Goal: Task Accomplishment & Management: Manage account settings

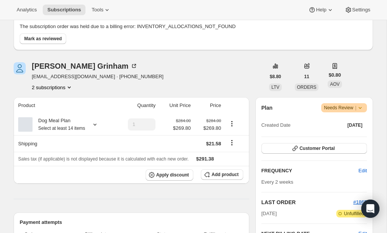
scroll to position [59, 0]
click at [309, 146] on span "Customer Portal" at bounding box center [317, 148] width 35 height 6
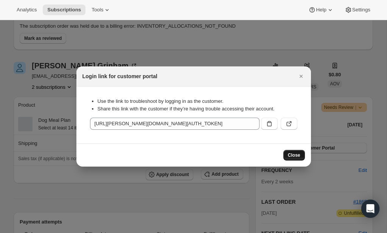
click at [286, 155] on button "Close" at bounding box center [295, 155] width 22 height 11
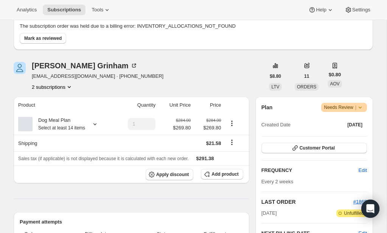
scroll to position [0, 0]
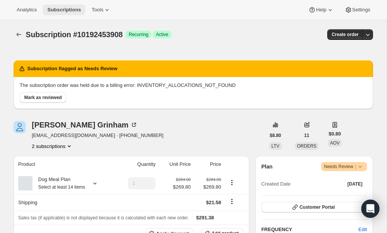
click at [78, 6] on button "Subscriptions" at bounding box center [64, 10] width 43 height 11
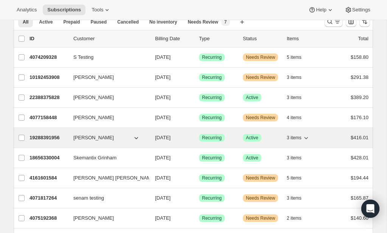
scroll to position [36, 0]
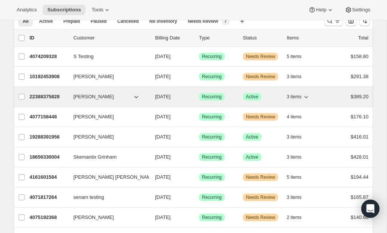
click at [137, 95] on icon "button" at bounding box center [137, 97] width 8 height 8
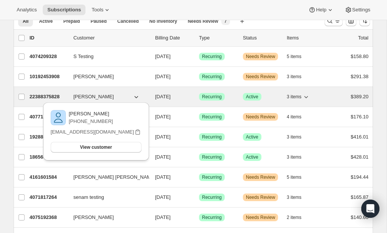
click at [40, 96] on p "22388375828" at bounding box center [49, 97] width 38 height 8
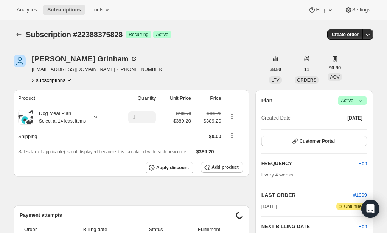
click at [241, 27] on div "Subscription #22388375828. This page is ready Subscription #22388375828 Success…" at bounding box center [194, 34] width 360 height 29
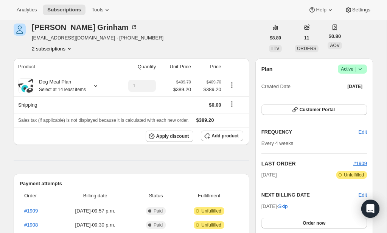
scroll to position [32, 0]
click at [298, 109] on icon "button" at bounding box center [296, 109] width 8 height 8
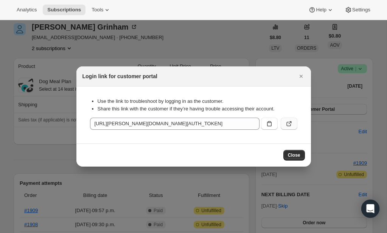
click at [289, 123] on icon ":r8q:" at bounding box center [290, 124] width 8 height 8
click at [295, 155] on span "Close" at bounding box center [294, 155] width 12 height 6
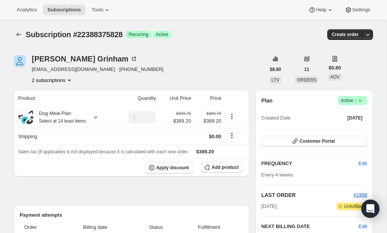
scroll to position [32, 0]
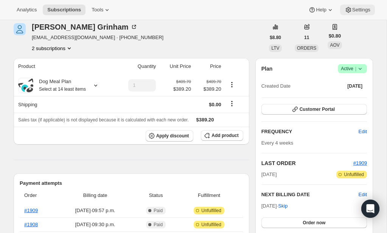
click at [358, 11] on span "Settings" at bounding box center [362, 10] width 18 height 6
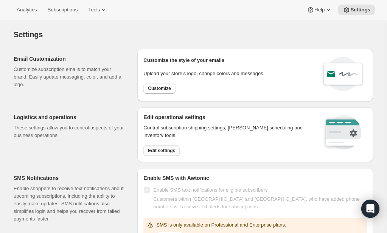
click at [166, 150] on span "Edit settings" at bounding box center [161, 150] width 27 height 6
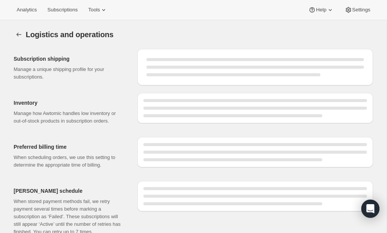
select select "DAY"
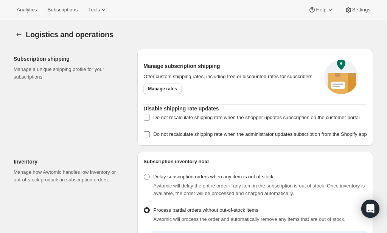
checkbox input "true"
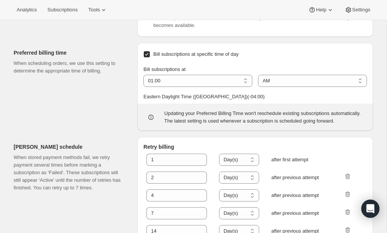
scroll to position [420, 0]
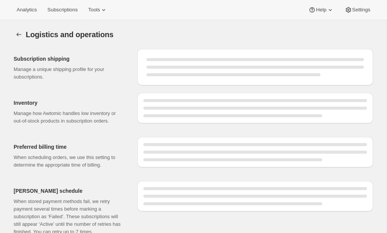
select select "DAY"
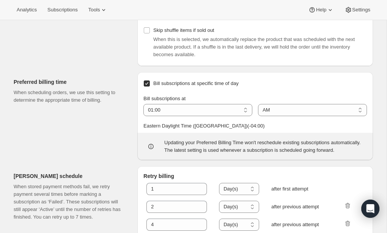
scroll to position [405, 0]
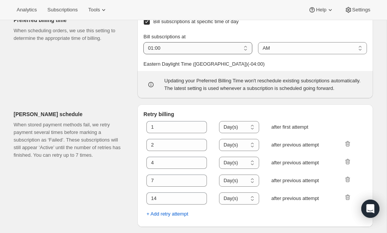
click at [246, 54] on select "01:00 02:00 03:00 04:00 05:00 06:00 07:00 08:00 09:00 10:00 11:00 12:00" at bounding box center [198, 48] width 109 height 12
select select "08:00"
click at [144, 50] on select "01:00 02:00 03:00 04:00 05:00 06:00 07:00 08:00 09:00 10:00 11:00 12:00" at bounding box center [198, 48] width 109 height 12
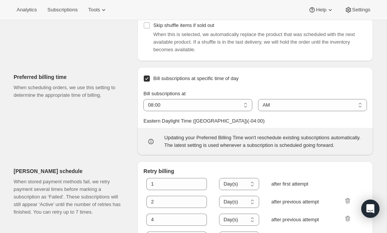
scroll to position [468, 0]
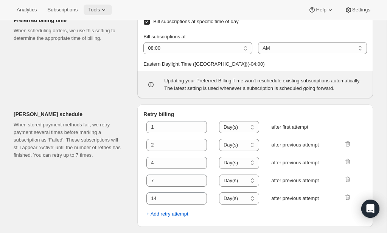
click at [100, 12] on span "Tools" at bounding box center [94, 10] width 12 height 6
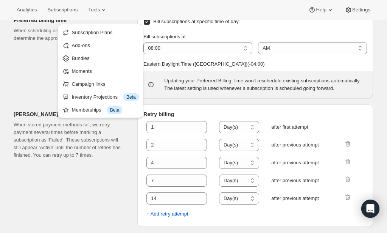
click at [331, 39] on div "Bill subscriptions at 01:00 02:00 03:00 04:00 05:00 06:00 07:00 08:00 09:00 10:…" at bounding box center [256, 50] width 224 height 47
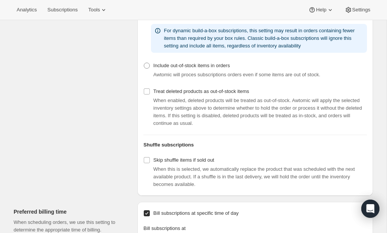
scroll to position [0, 0]
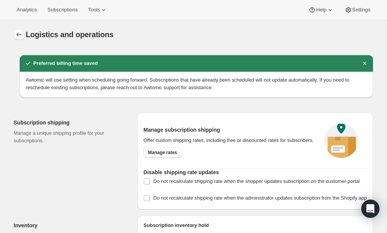
click at [20, 34] on icon "Settings" at bounding box center [19, 35] width 8 height 8
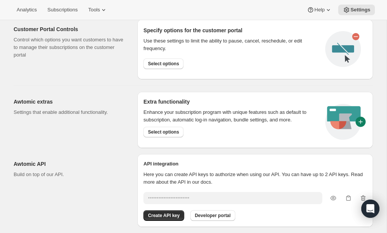
scroll to position [376, 0]
click at [166, 133] on span "Select options" at bounding box center [163, 131] width 31 height 6
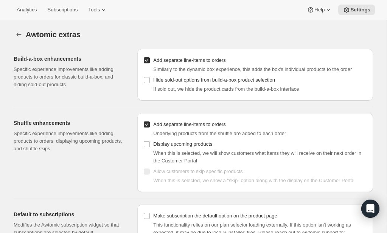
scroll to position [26, 0]
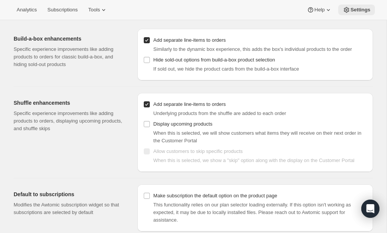
click at [366, 10] on span "Settings" at bounding box center [361, 10] width 20 height 6
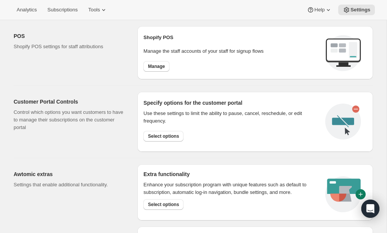
scroll to position [306, 0]
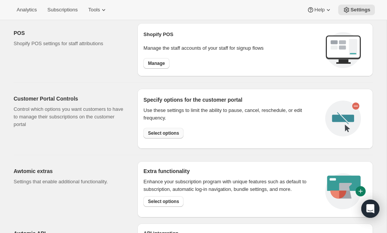
click at [166, 135] on button "Select options" at bounding box center [164, 133] width 40 height 11
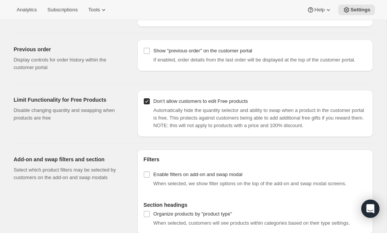
scroll to position [768, 0]
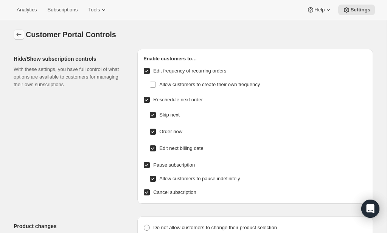
click at [18, 34] on icon "Settings" at bounding box center [19, 35] width 8 height 8
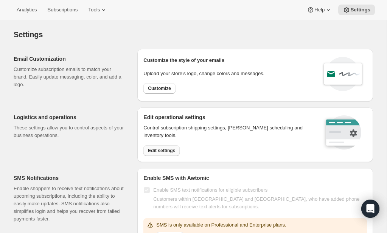
click at [173, 150] on span "Edit settings" at bounding box center [161, 150] width 27 height 6
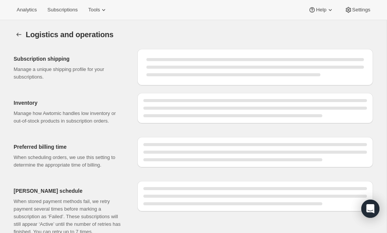
select select "08:00"
select select "DAY"
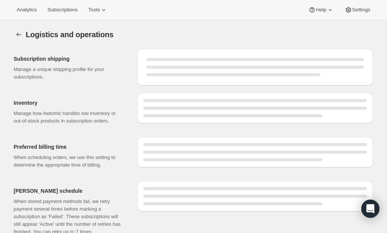
select select "DAY"
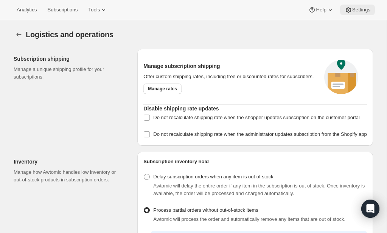
click at [364, 8] on span "Settings" at bounding box center [362, 10] width 18 height 6
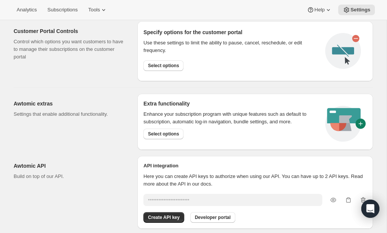
scroll to position [391, 0]
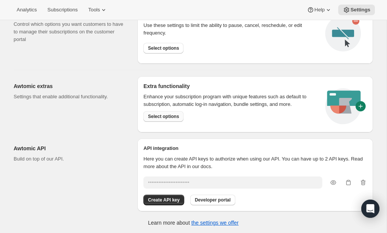
click at [177, 111] on button "Select options" at bounding box center [164, 116] width 40 height 11
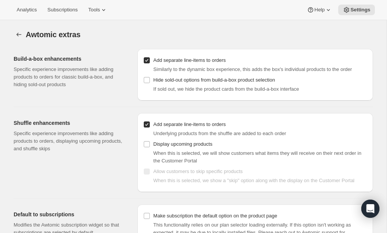
scroll to position [26, 0]
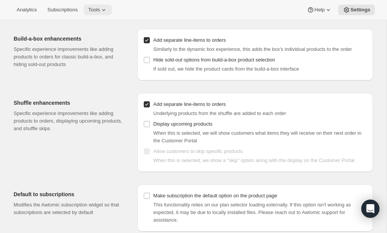
click at [100, 9] on span "Tools" at bounding box center [94, 10] width 12 height 6
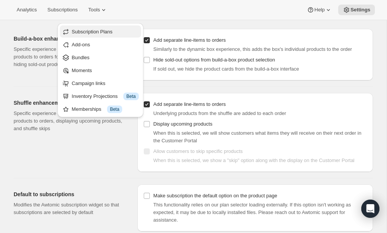
click at [91, 29] on span "Subscription Plans" at bounding box center [92, 32] width 41 height 6
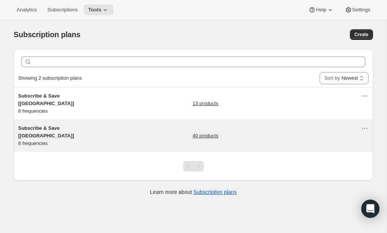
click at [37, 125] on span "Subscribe & Save [Canada]" at bounding box center [46, 131] width 56 height 13
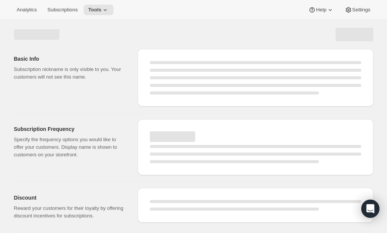
select select "WEEK"
select select "MONTH"
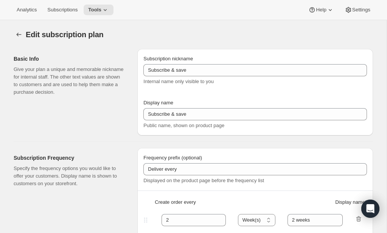
type input "Subscribe & Save [Canada]"
type input "1"
type input "1 week"
type input "2"
select select "WEEK"
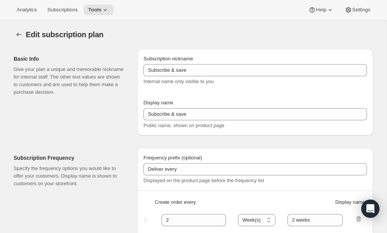
type input "2 weeks"
type input "5"
checkbox input "true"
select select "WEEK"
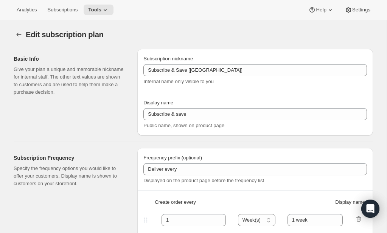
select select "WEEK"
click at [19, 33] on icon "Subscription plans" at bounding box center [19, 35] width 8 height 8
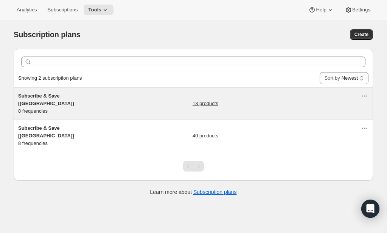
click at [49, 97] on span "Subscribe & Save [USA]" at bounding box center [46, 99] width 56 height 13
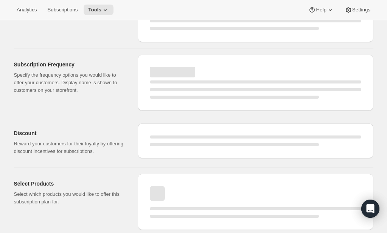
select select "WEEK"
select select "MONTH"
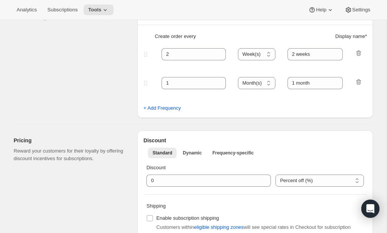
type input "Subscribe & Save [USA]"
type input "Subscribe & Save"
type input "1"
type input "1 week"
type input "2"
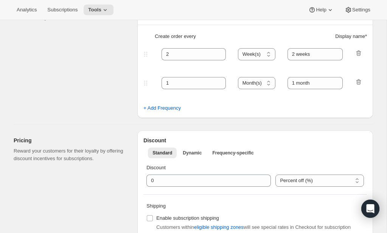
select select "WEEK"
type input "2 weeks"
type input "5"
checkbox input "true"
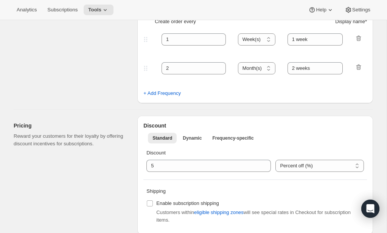
select select "WEEK"
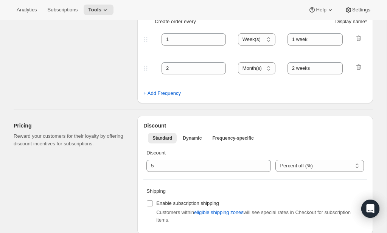
select select "WEEK"
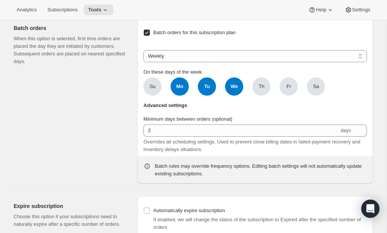
scroll to position [884, 0]
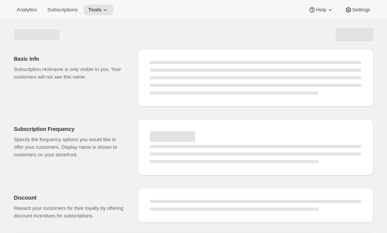
select select "WEEK"
select select "MONTH"
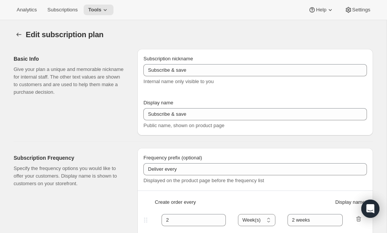
type input "Subscribe & Save [[GEOGRAPHIC_DATA]]"
type input "Subscribe & Save"
type input "1"
type input "1 week"
type input "2"
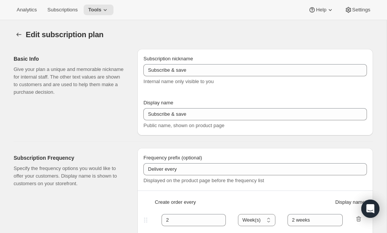
select select "WEEK"
type input "2 weeks"
type input "5"
checkbox input "true"
select select "WEEK"
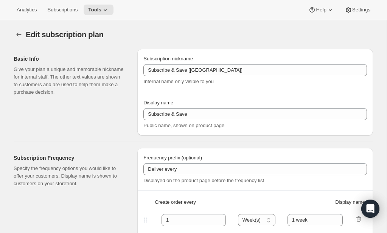
select select "WEEK"
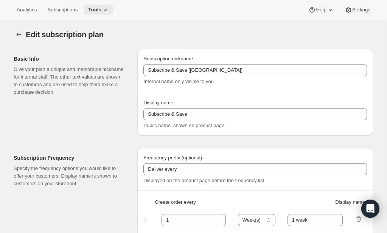
click at [101, 11] on span "Tools" at bounding box center [94, 10] width 13 height 6
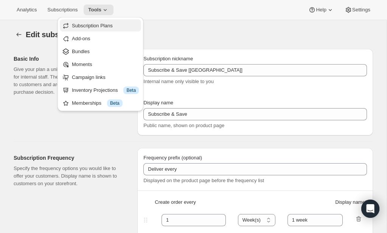
click at [100, 28] on span "Subscription Plans" at bounding box center [92, 26] width 41 height 6
